Goal: Task Accomplishment & Management: Use online tool/utility

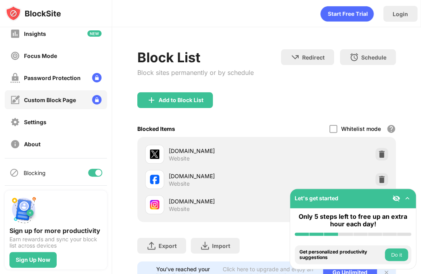
scroll to position [53, 0]
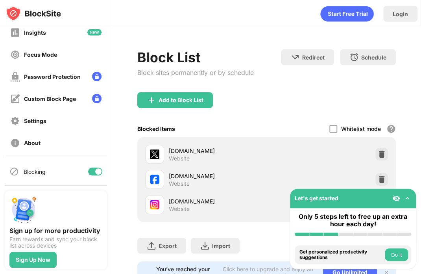
click at [82, 169] on div "Blocking" at bounding box center [56, 171] width 102 height 19
click at [95, 171] on div at bounding box center [98, 171] width 6 height 6
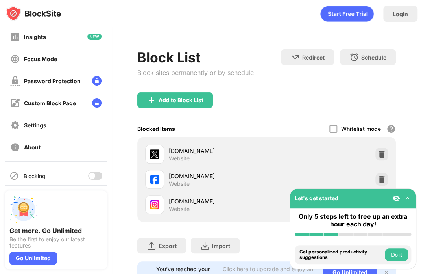
scroll to position [53, 0]
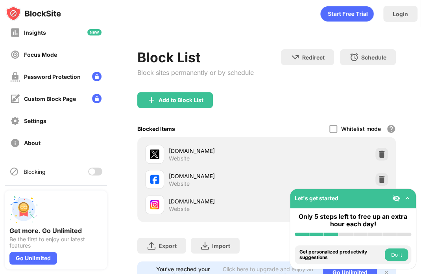
click at [90, 170] on div at bounding box center [95, 171] width 14 height 8
click at [409, 198] on img at bounding box center [408, 198] width 8 height 8
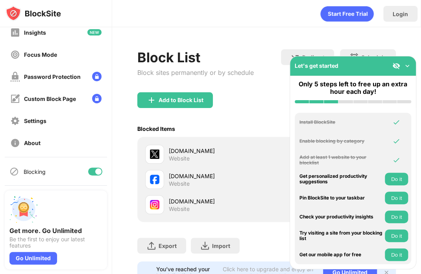
click at [407, 65] on img at bounding box center [408, 66] width 8 height 8
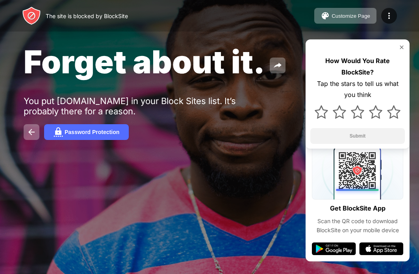
click at [400, 48] on img at bounding box center [401, 47] width 6 height 6
